Goal: Entertainment & Leisure: Consume media (video, audio)

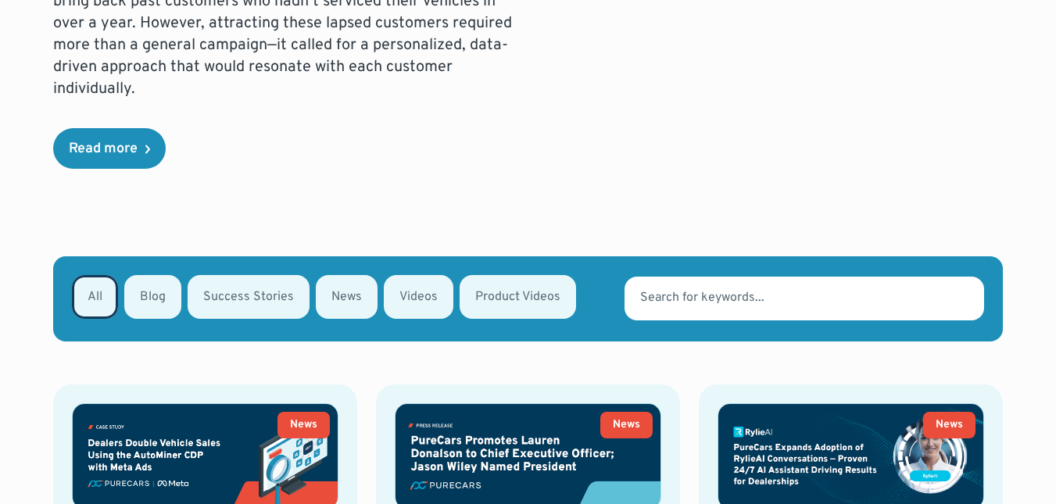
click at [512, 279] on div "Email Form" at bounding box center [518, 297] width 116 height 44
click at [485, 291] on input "Product Videos" at bounding box center [480, 296] width 10 height 10
radio input "true"
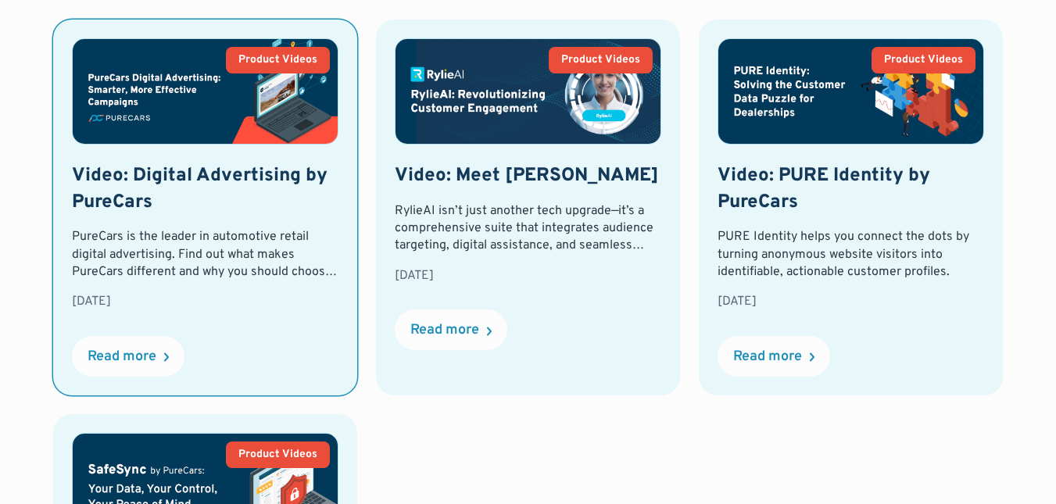
scroll to position [960, 0]
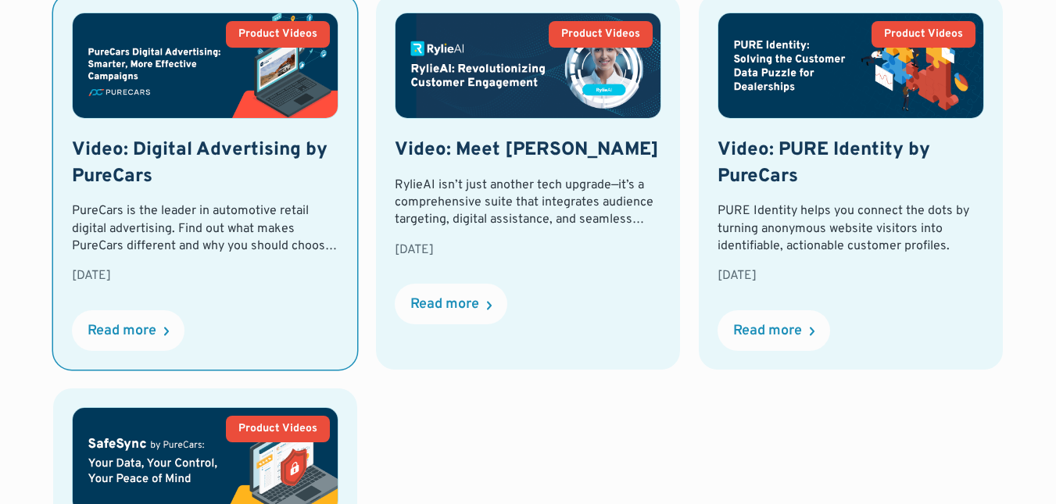
click at [163, 48] on img at bounding box center [205, 66] width 265 height 106
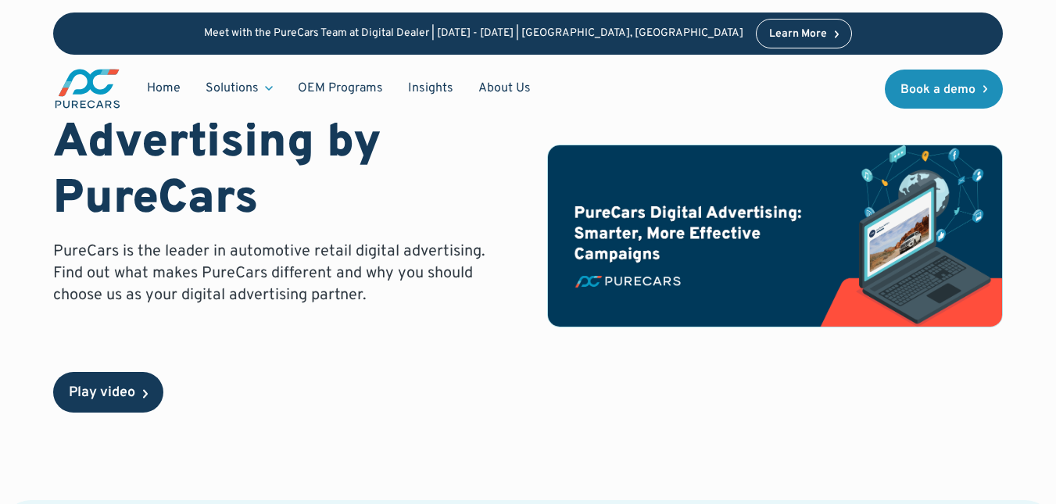
click at [128, 378] on div "Play video" at bounding box center [108, 392] width 110 height 41
